Goal: Task Accomplishment & Management: Manage account settings

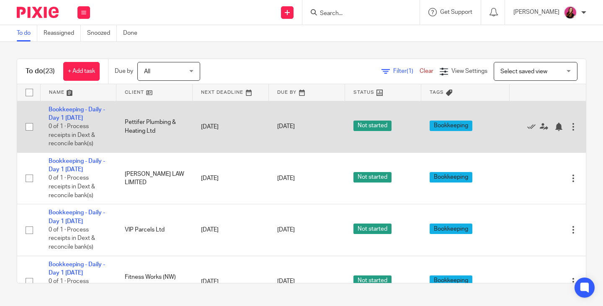
drag, startPoint x: 510, startPoint y: 128, endPoint x: 504, endPoint y: 125, distance: 6.6
click at [528, 128] on icon at bounding box center [532, 127] width 8 height 8
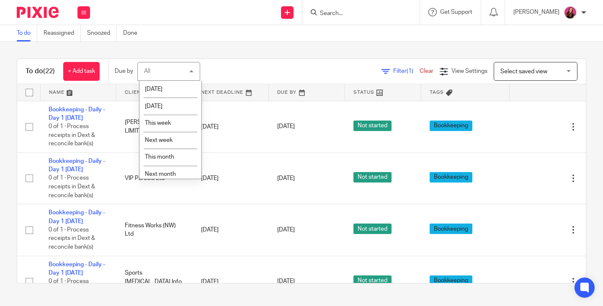
click at [182, 50] on div "To do (22) + Add task Due by All All Today Tomorrow This week Next week This mo…" at bounding box center [301, 171] width 603 height 259
click at [247, 93] on link at bounding box center [231, 92] width 76 height 17
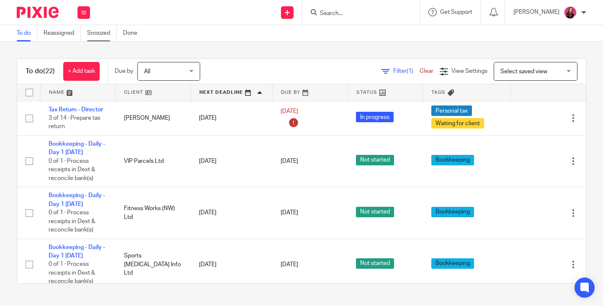
click at [96, 34] on link "Snoozed" at bounding box center [102, 33] width 30 height 16
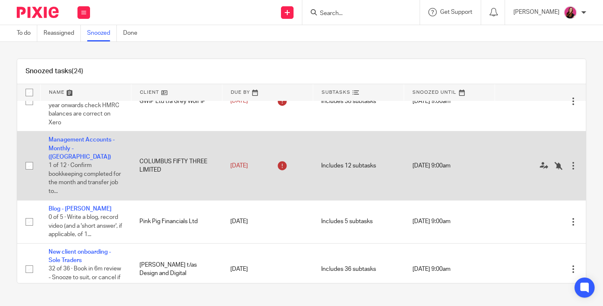
scroll to position [210, 0]
